Goal: Transaction & Acquisition: Book appointment/travel/reservation

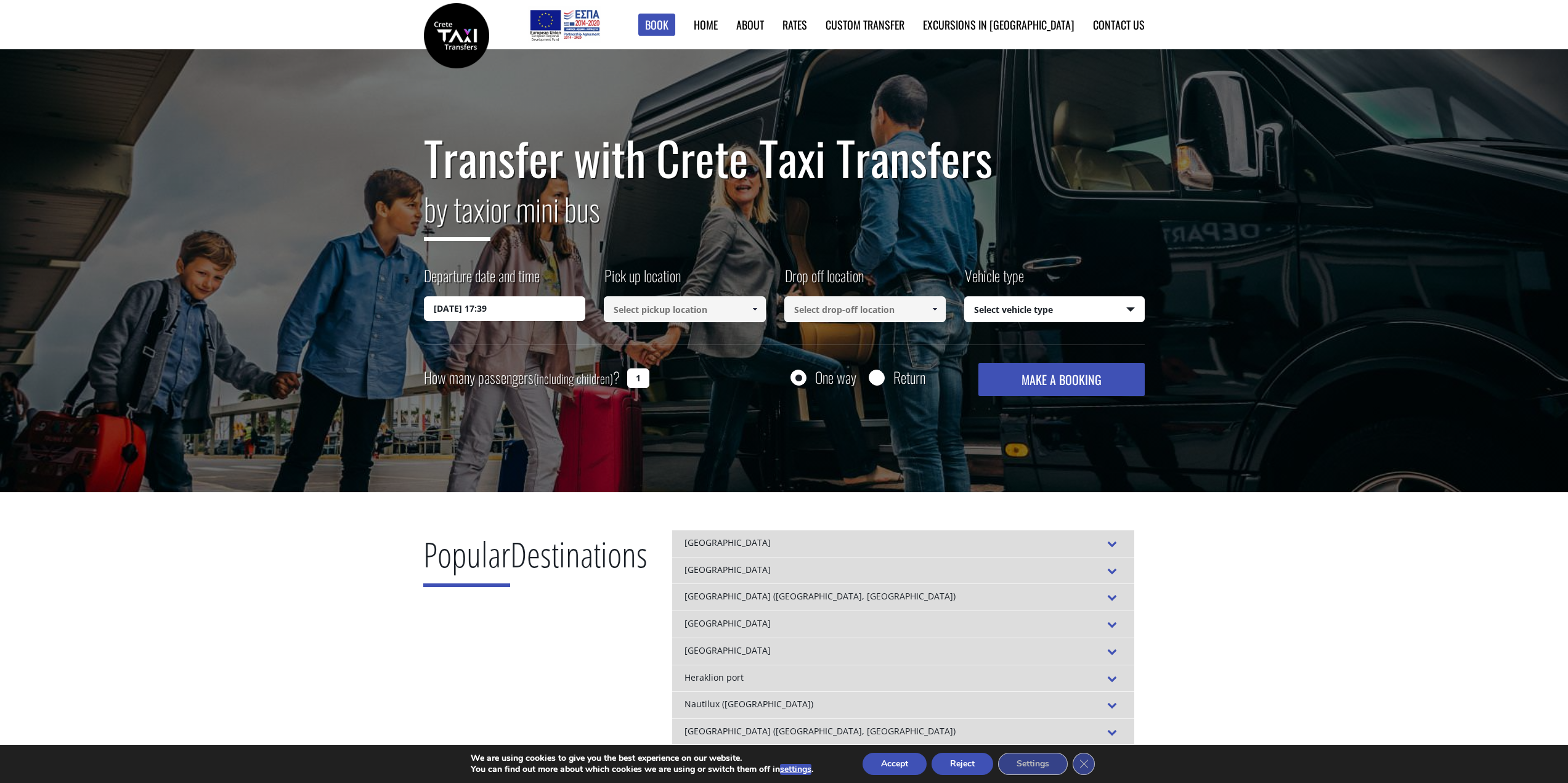
click at [676, 313] on input at bounding box center [685, 309] width 162 height 26
click at [751, 310] on span at bounding box center [755, 309] width 10 height 10
click at [732, 306] on input at bounding box center [685, 309] width 162 height 26
paste input "Old National Road (El. Venizelou), Drapanos, Chersonissos, Crete, Chersonisos 7…"
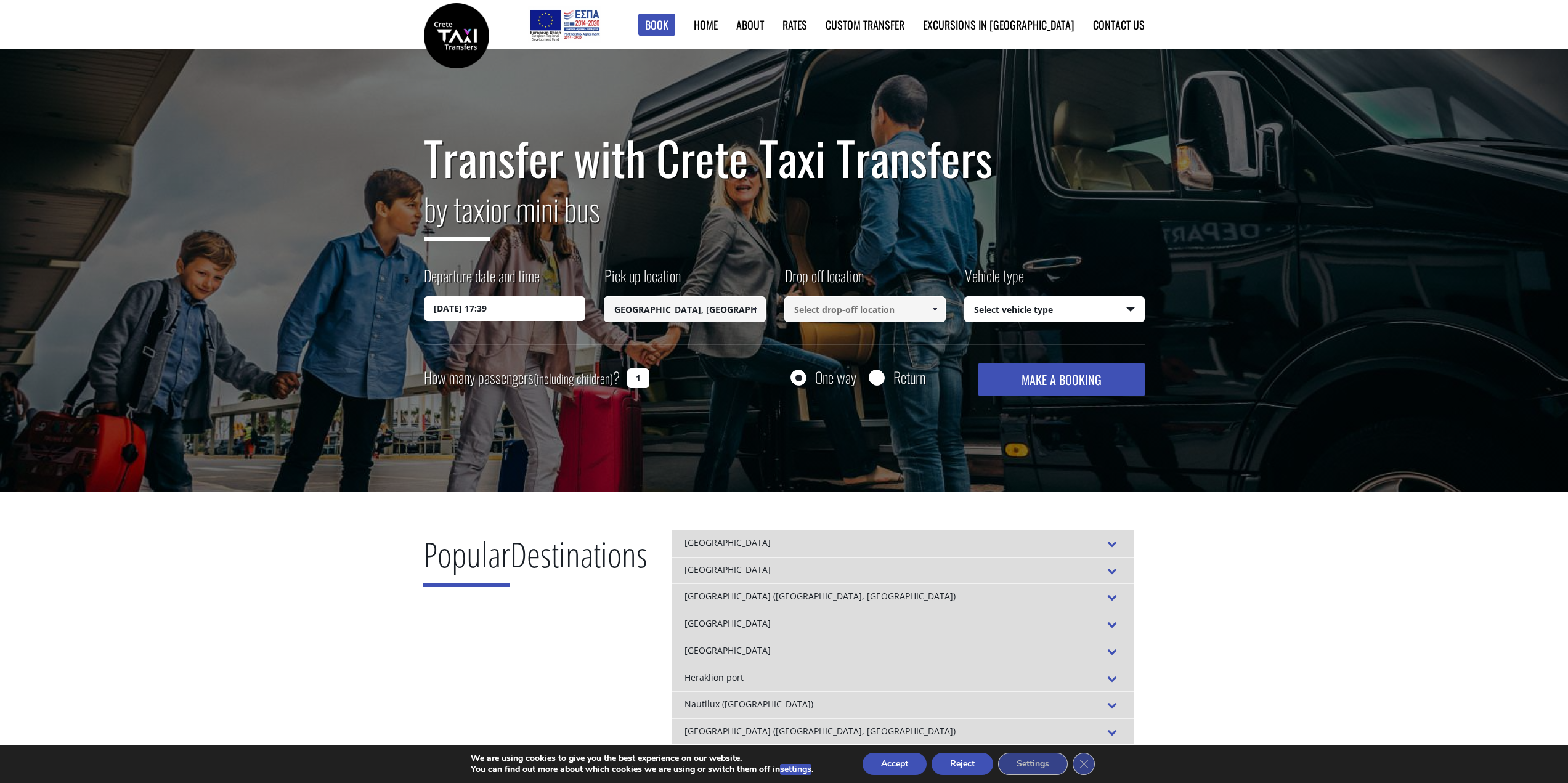
type input "Old National Road (El. Venizelou), Drapanos, Chersonissos, Crete, Chersonisos 7…"
click at [891, 319] on input at bounding box center [865, 309] width 162 height 26
click at [939, 310] on span at bounding box center [935, 309] width 10 height 10
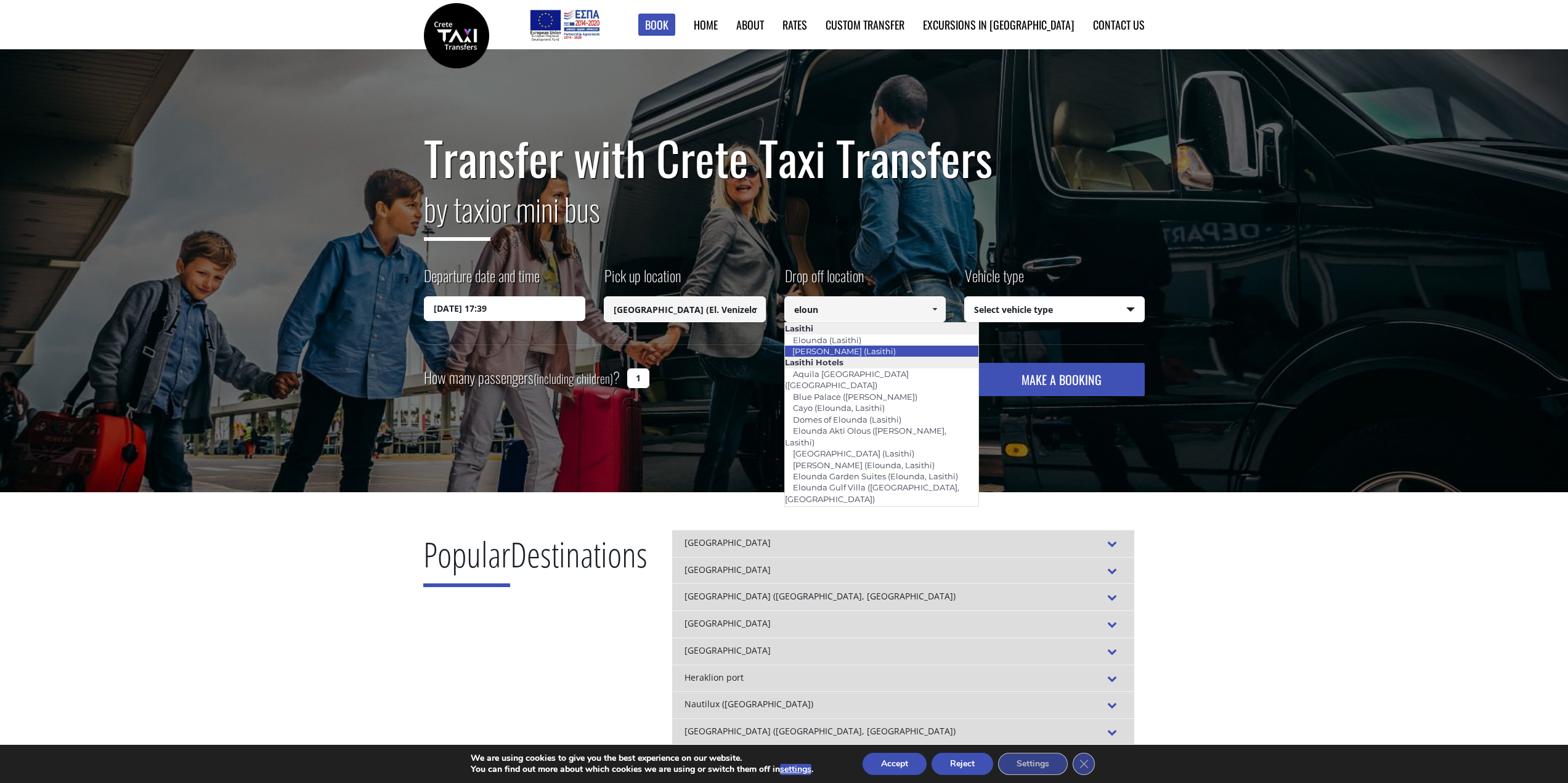
click at [877, 349] on link "[PERSON_NAME] (Lasithi)" at bounding box center [844, 351] width 119 height 17
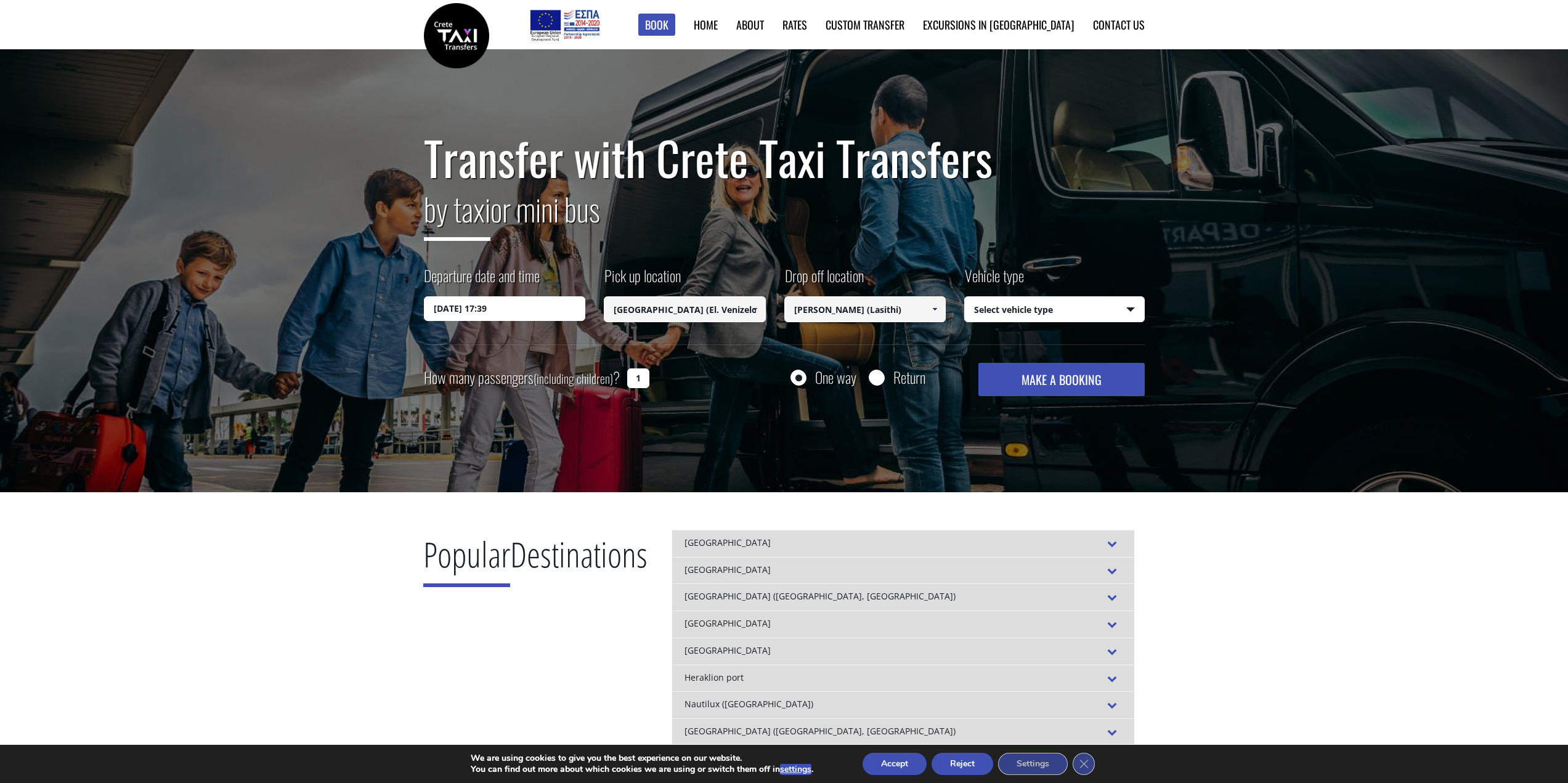
type input "[PERSON_NAME] (Lasithi)"
click at [1091, 304] on select "Select vehicle type Taxi (4 passengers) Mercedes E Class Mini Van (7 passengers…" at bounding box center [1055, 309] width 179 height 26
select select "540"
click at [965, 297] on select "Select vehicle type Taxi (4 passengers) Mercedes E Class Mini Van (7 passengers…" at bounding box center [1055, 309] width 179 height 26
click at [645, 379] on input "1" at bounding box center [639, 379] width 22 height 20
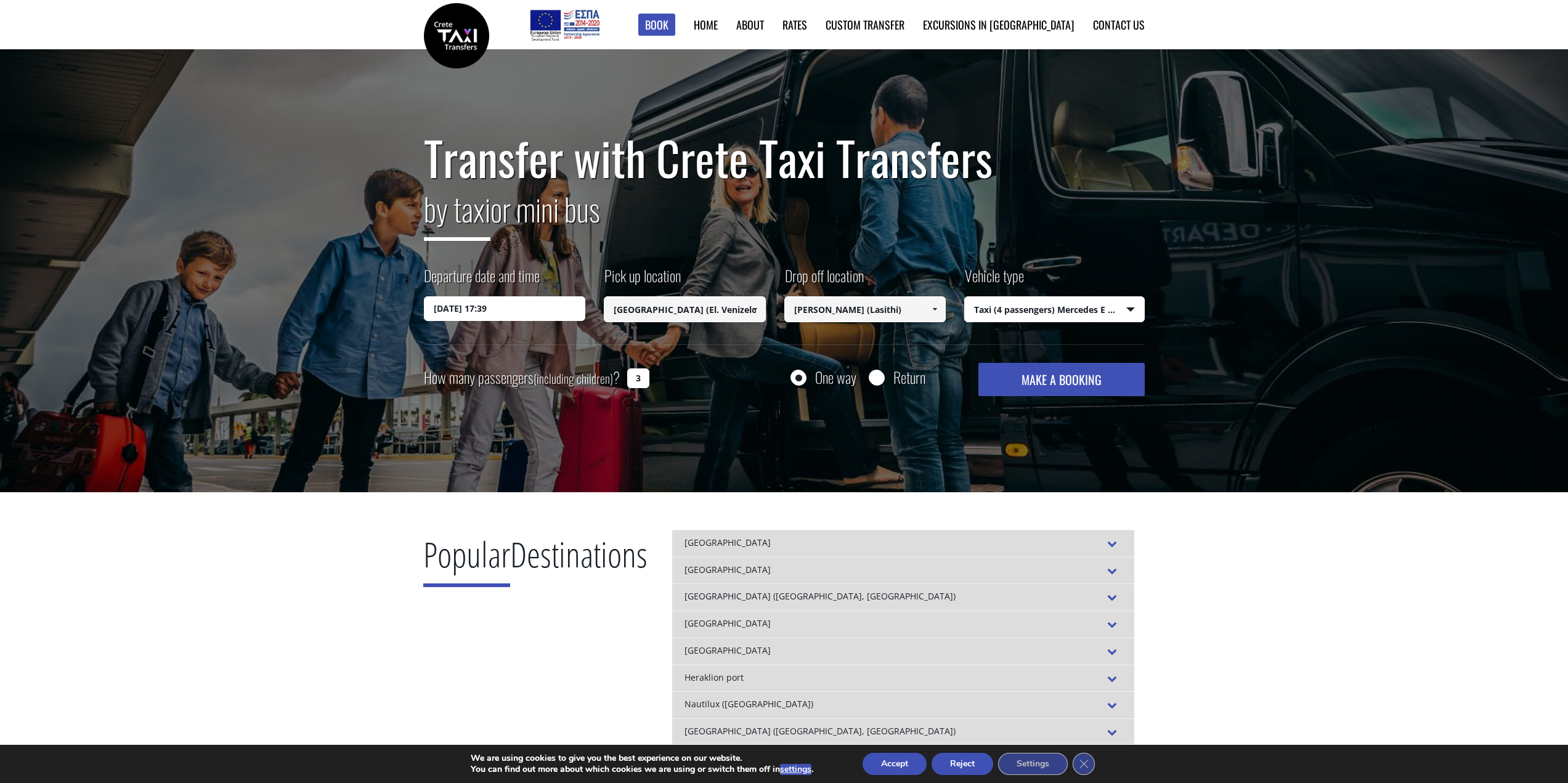
type input "3"
click at [1084, 377] on button "MAKE A BOOKING" at bounding box center [1061, 379] width 166 height 33
click at [710, 309] on input "Old National Road (El. Venizelou), Drapanos, Chersonissos, Crete, Chersonisos 7…" at bounding box center [685, 309] width 162 height 26
click at [699, 309] on input "Old National Road (El. Venizelou), Drapanos, Chersonissos, Crete, Chersonisos 7…" at bounding box center [685, 309] width 162 height 26
type input "Drapanos, Chersonissos, Crete, Chersonisos 700 14, Greece"
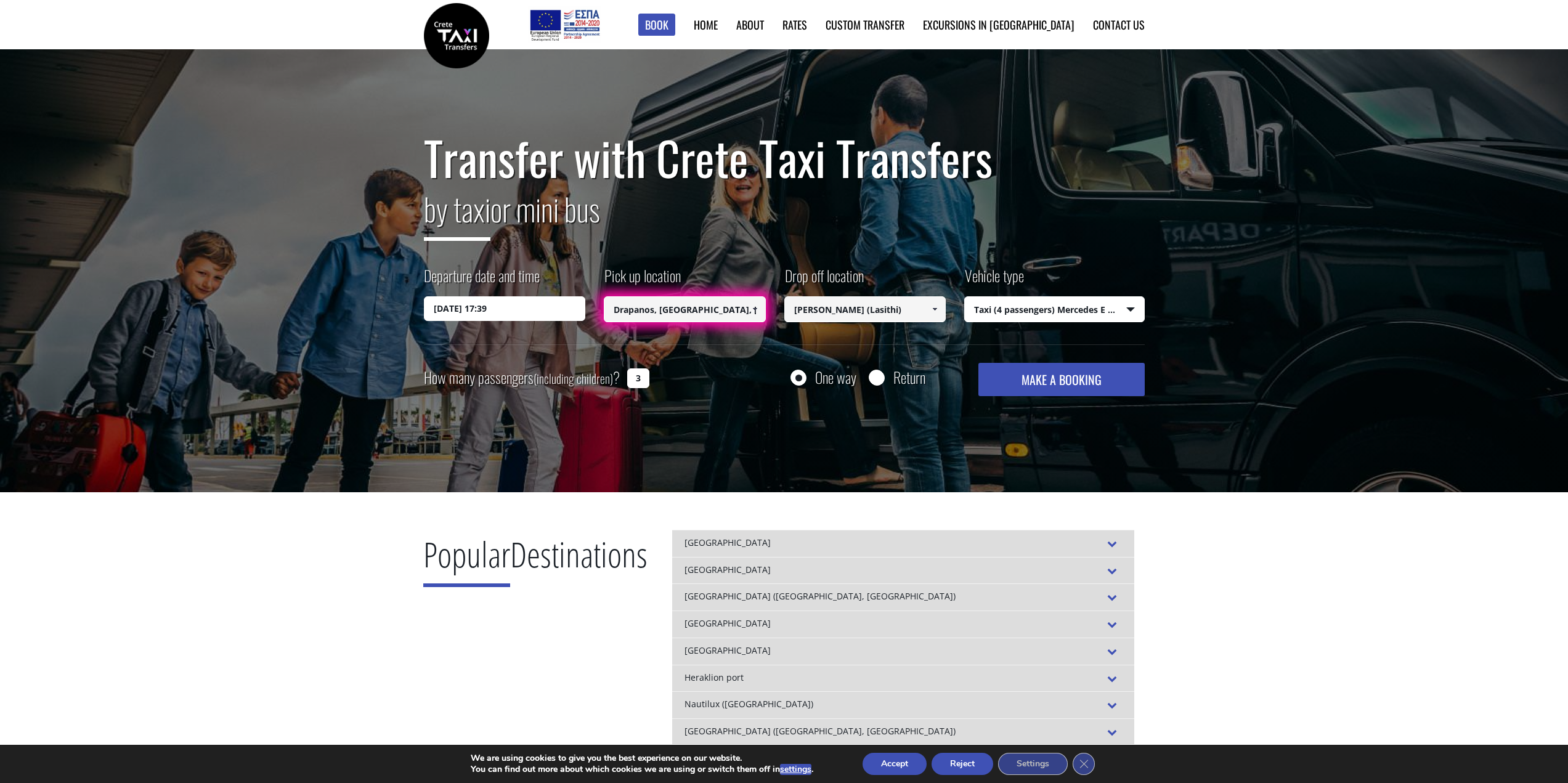
click at [770, 369] on div "One way Return" at bounding box center [839, 377] width 181 height 28
click at [752, 307] on span at bounding box center [755, 309] width 10 height 10
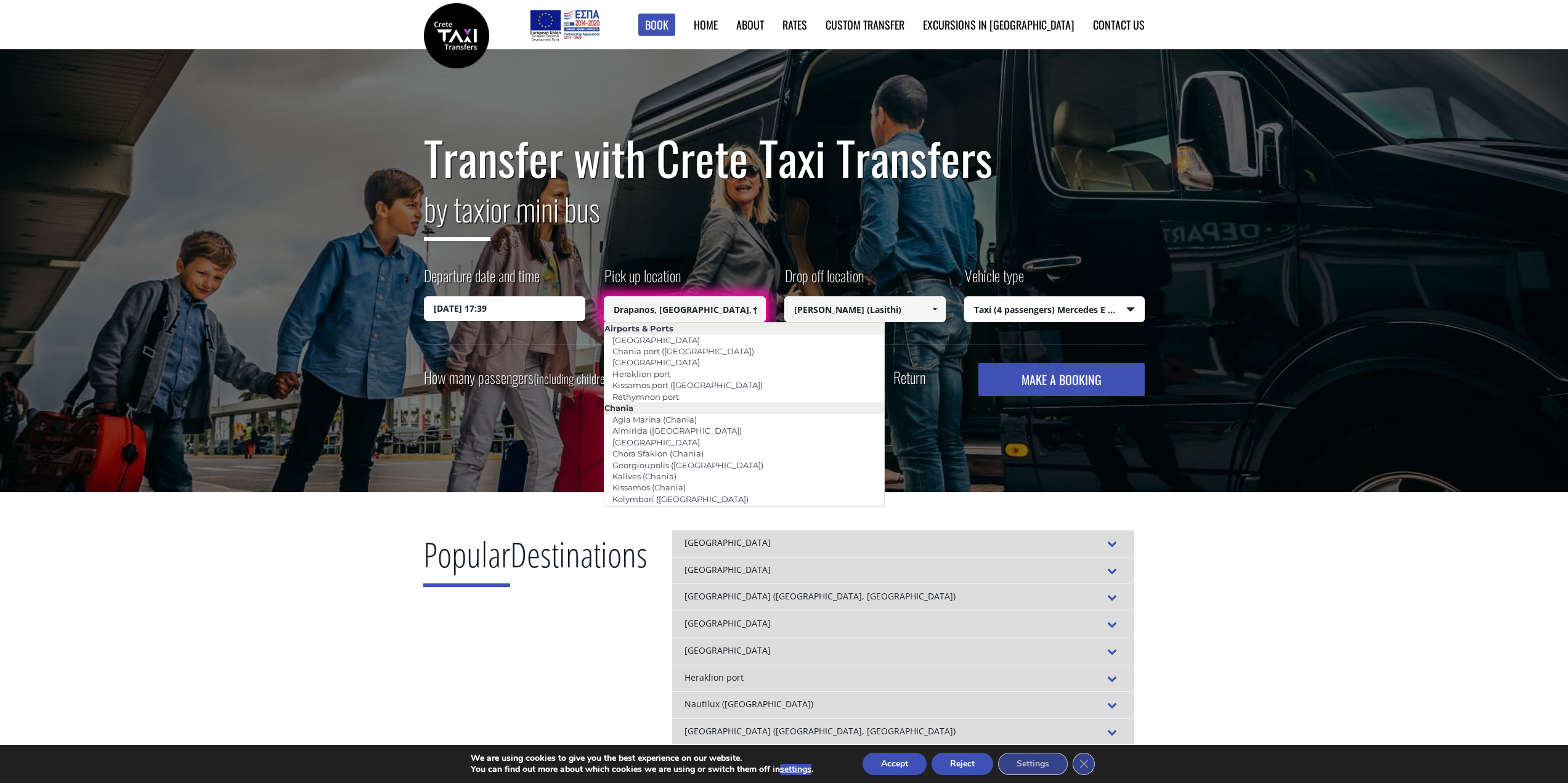
click at [743, 309] on input "Drapanos, Chersonissos, Crete, Chersonisos 700 14, Greece" at bounding box center [685, 309] width 162 height 26
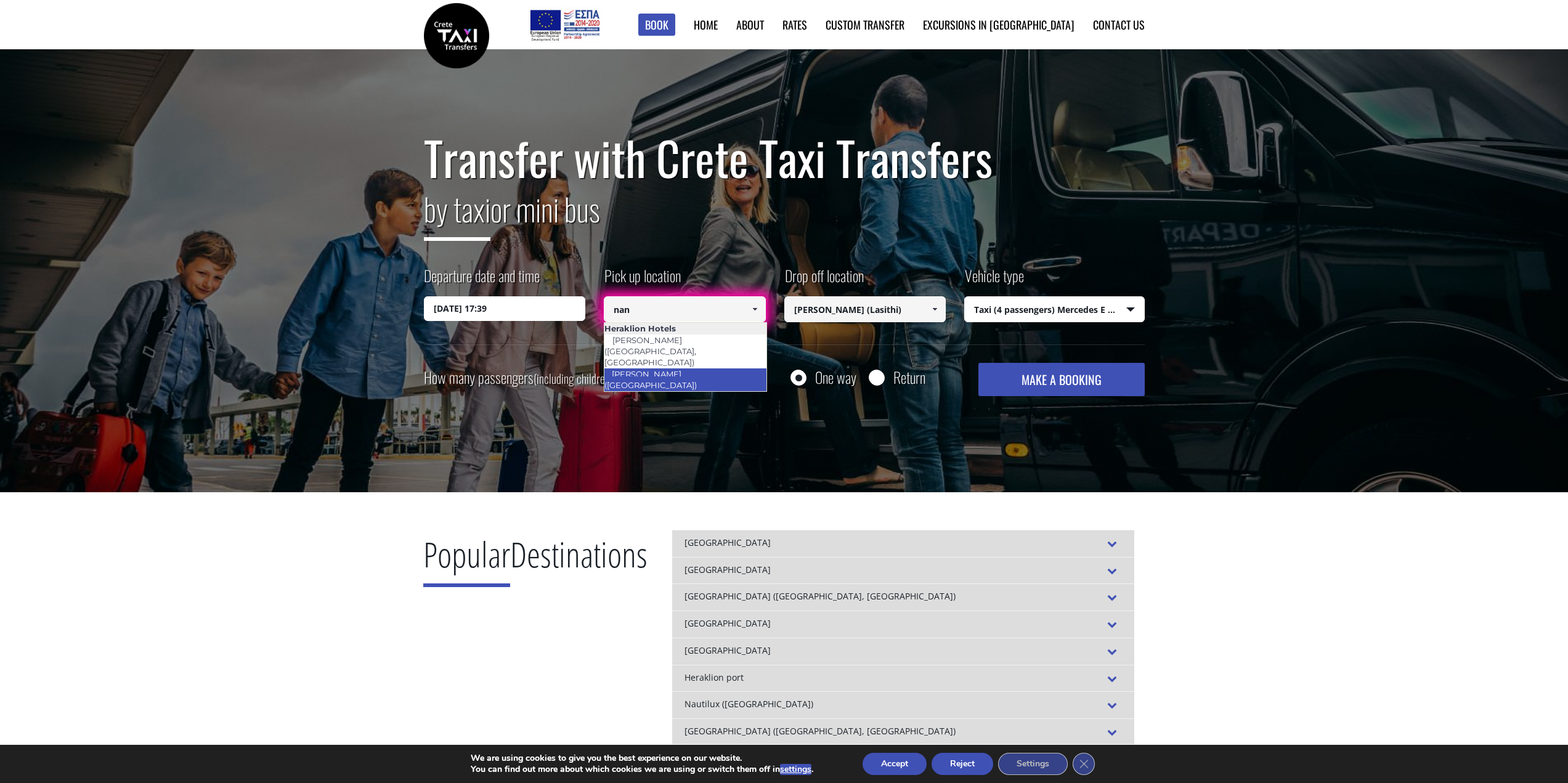
click at [705, 365] on link "[PERSON_NAME] ([GEOGRAPHIC_DATA])" at bounding box center [654, 379] width 101 height 28
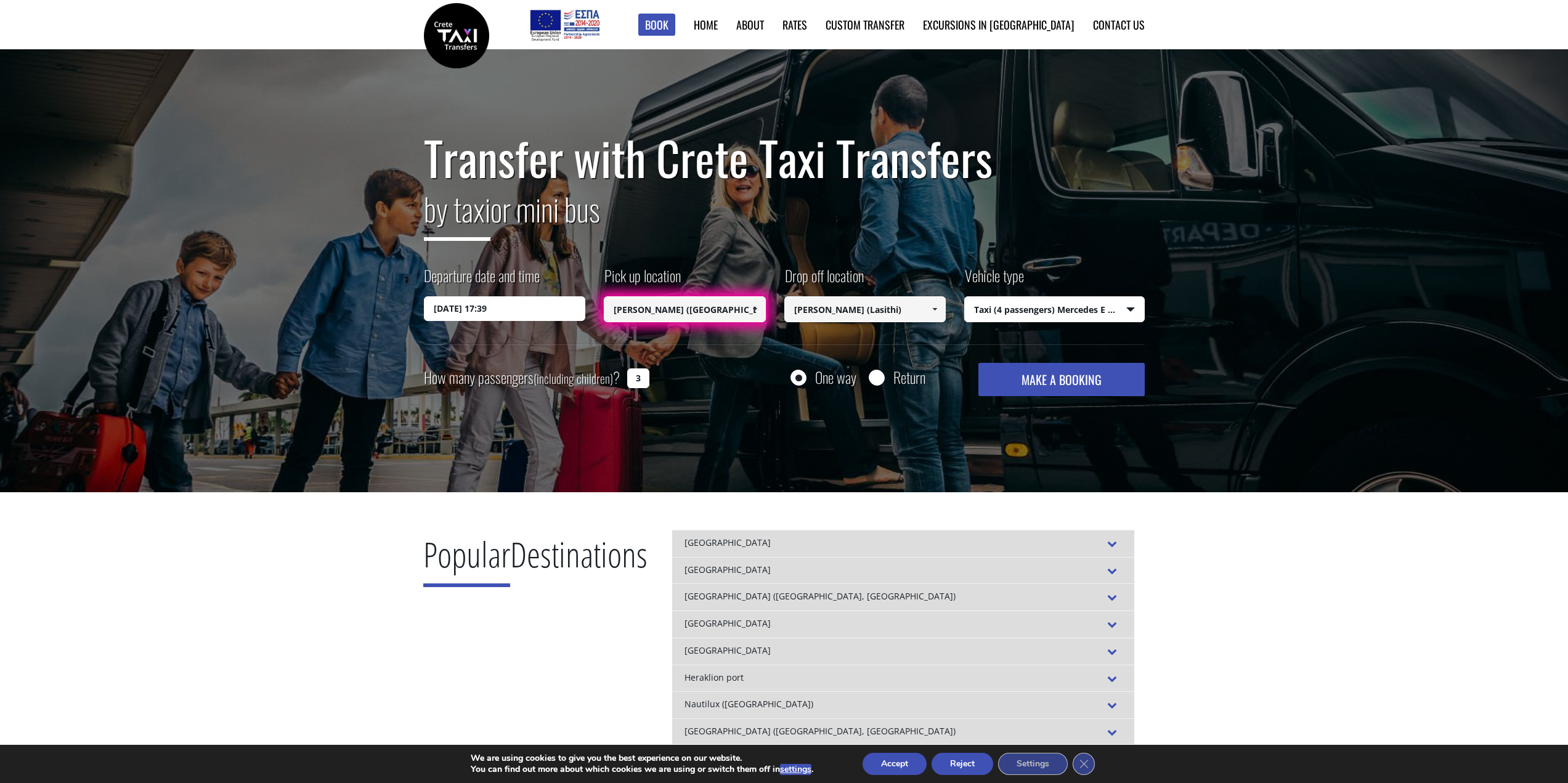
type input "[PERSON_NAME] ([GEOGRAPHIC_DATA])"
click at [1051, 385] on button "MAKE A BOOKING" at bounding box center [1061, 379] width 166 height 33
